Goal: Find specific page/section: Find specific page/section

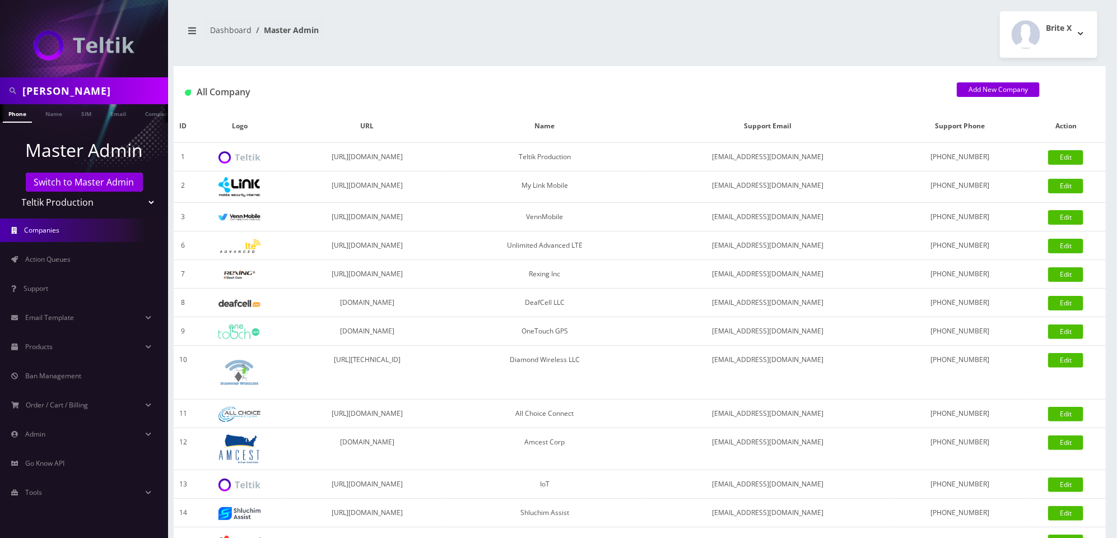
click at [117, 90] on input "yossi" at bounding box center [93, 90] width 143 height 21
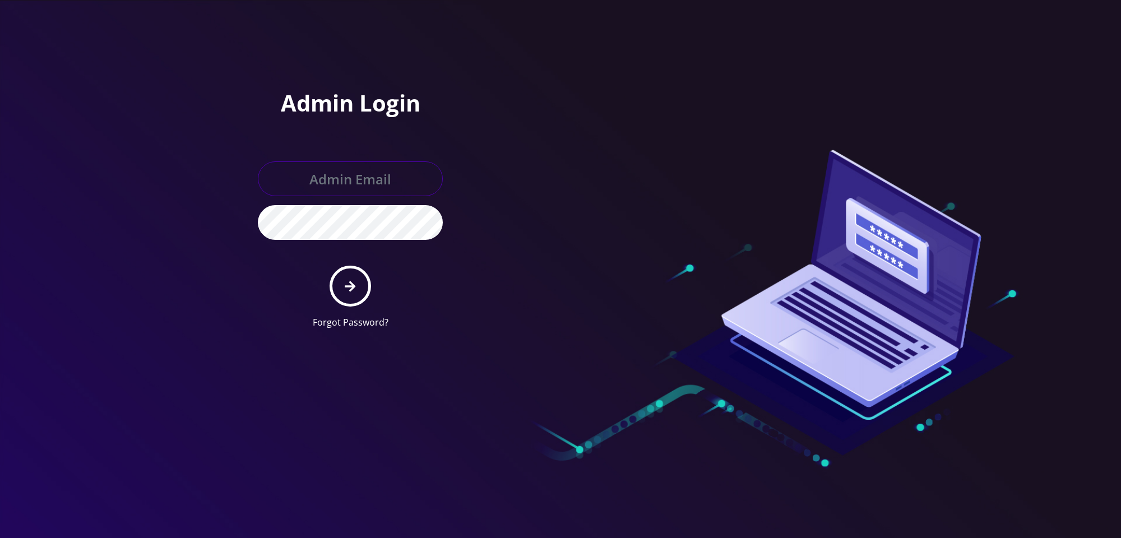
type input "[PERSON_NAME][EMAIL_ADDRESS][DOMAIN_NAME]"
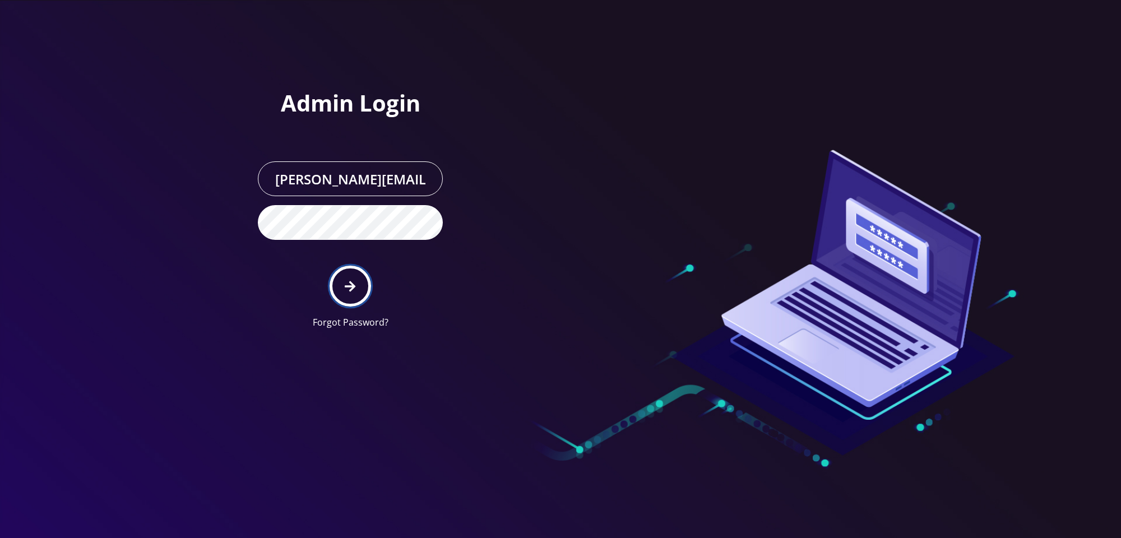
click at [350, 276] on button "submit" at bounding box center [349, 286] width 41 height 41
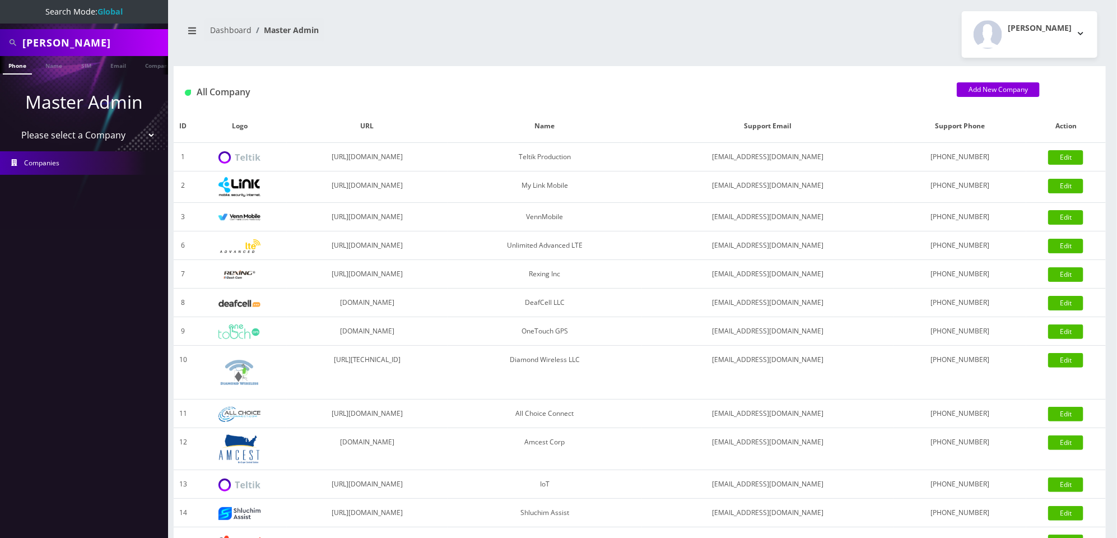
click at [132, 130] on select "Please select a Company Teltik Production My Link Mobile VennMobile Unlimited A…" at bounding box center [84, 134] width 143 height 21
click at [113, 41] on input "yossi" at bounding box center [93, 42] width 143 height 21
click at [52, 62] on link "Name" at bounding box center [54, 65] width 28 height 18
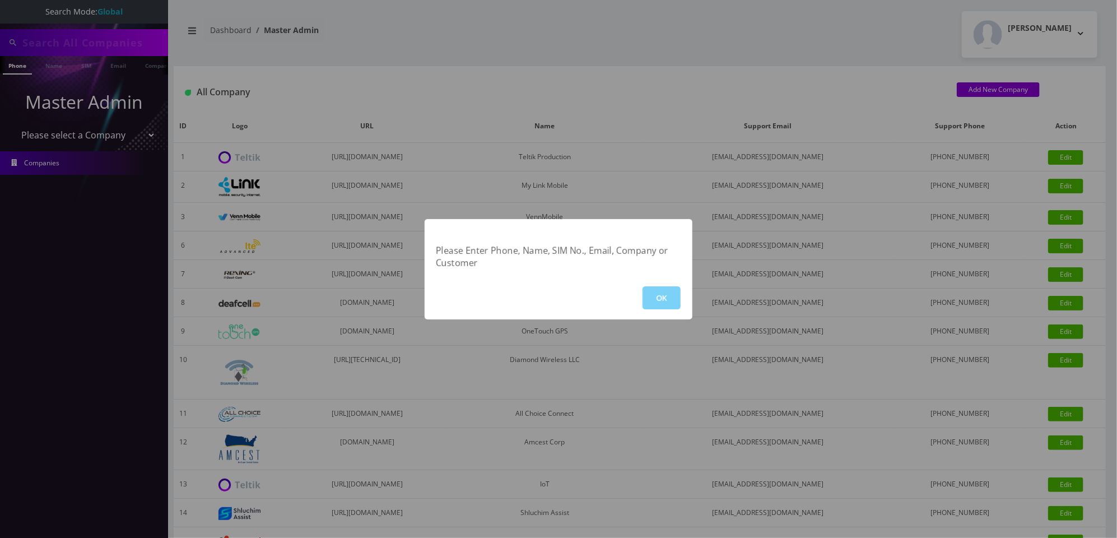
click at [94, 47] on div "Please Enter Phone, Name, SIM No., Email, Company or Customer OK" at bounding box center [558, 269] width 1117 height 538
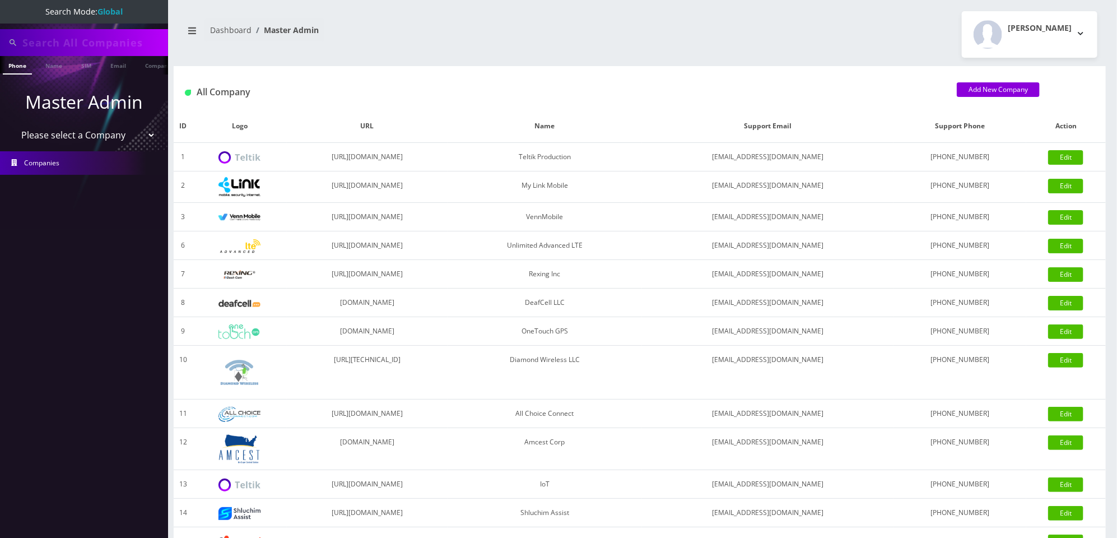
click at [94, 41] on input "text" at bounding box center [93, 42] width 143 height 21
type input "shak"
click at [49, 68] on link "Name" at bounding box center [54, 65] width 28 height 18
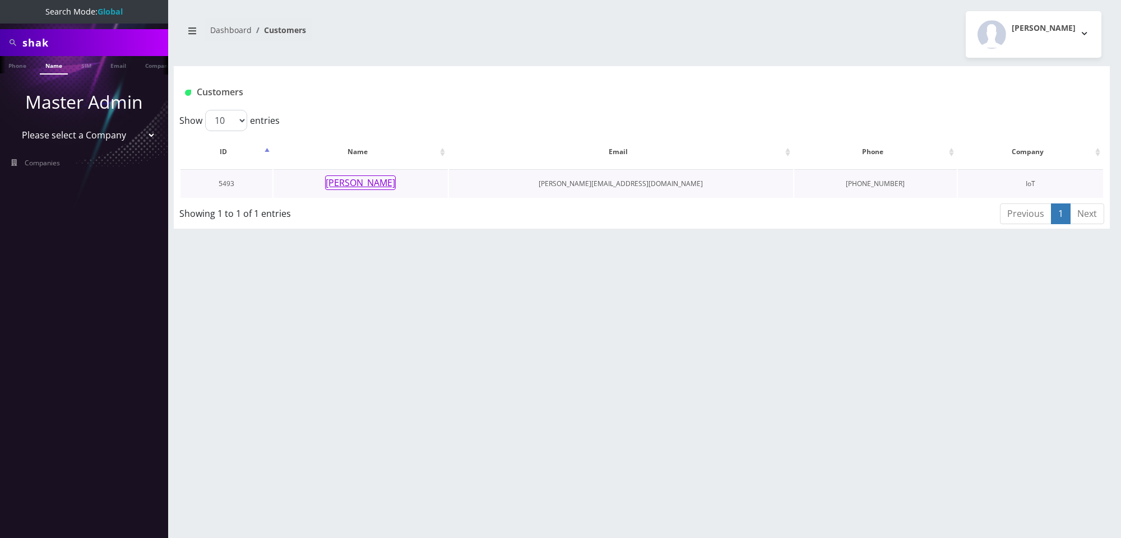
click at [375, 184] on button "David Shak" at bounding box center [360, 182] width 71 height 15
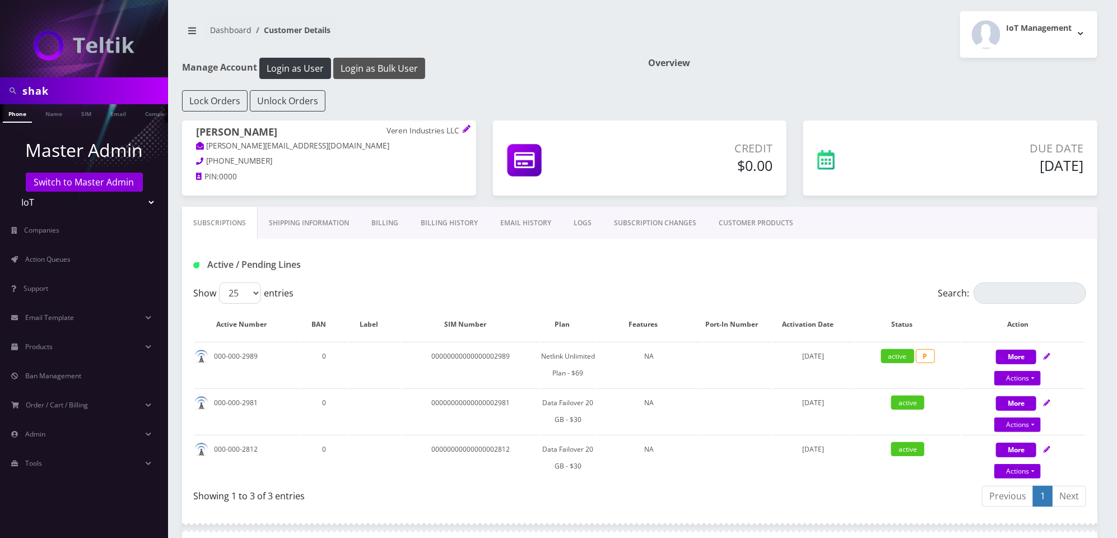
click at [398, 68] on button "Login as Bulk User" at bounding box center [379, 68] width 92 height 21
